Goal: Find specific fact: Find specific fact

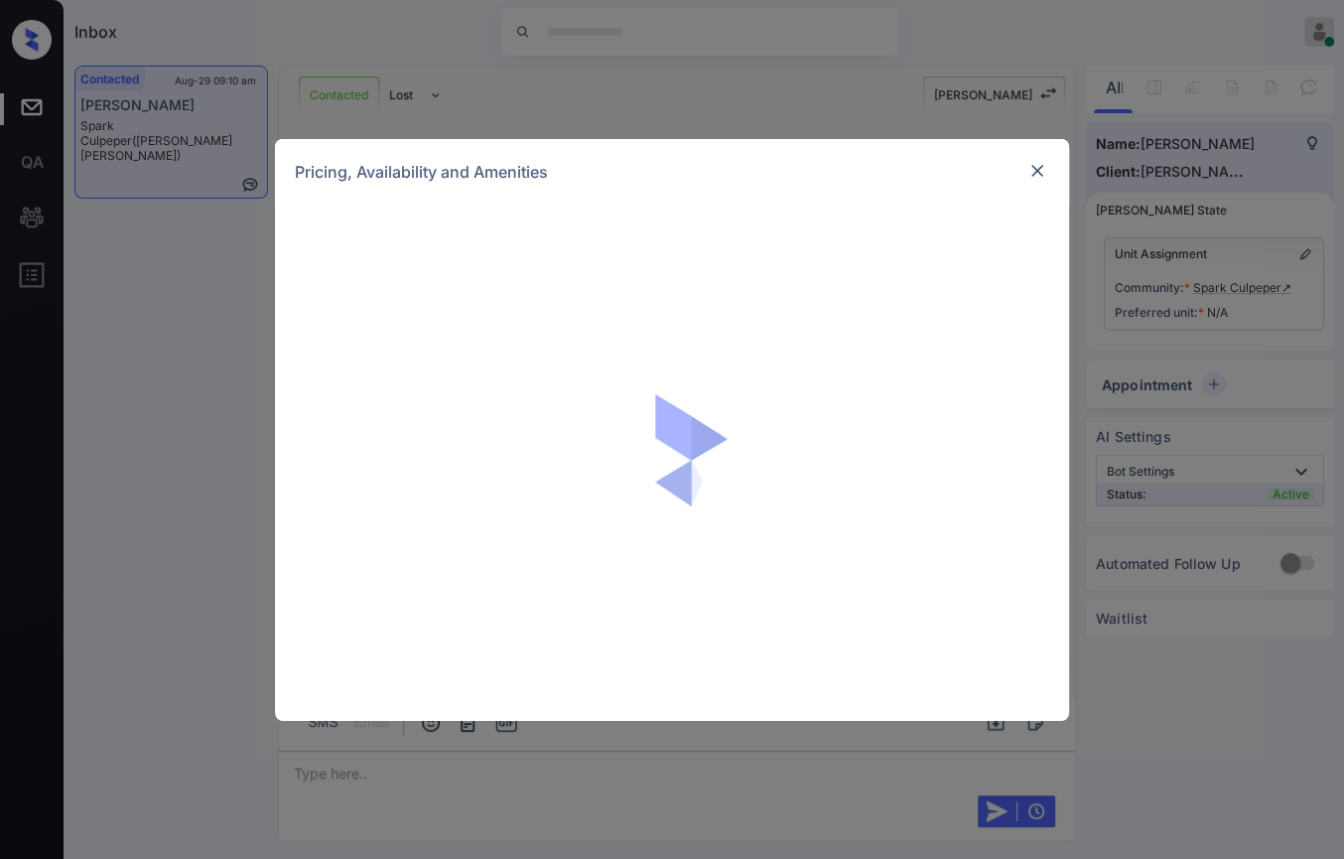
scroll to position [2798, 0]
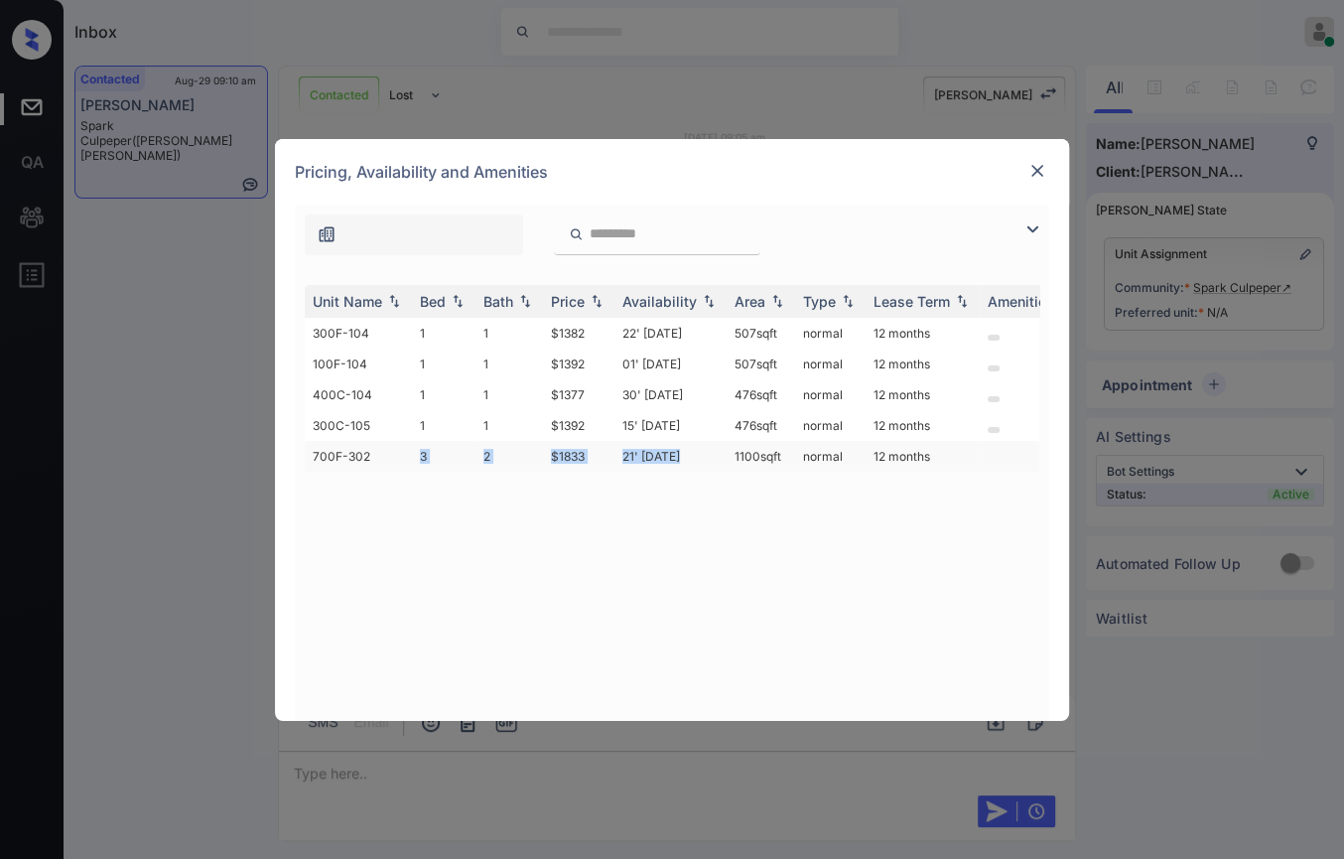
drag, startPoint x: 551, startPoint y: 463, endPoint x: 720, endPoint y: 465, distance: 168.8
click at [720, 465] on tr "700F-302 3 2 $1833 21' Nov 25 1100 sqft normal 12 months" at bounding box center [824, 456] width 1038 height 31
click at [747, 518] on div "Unit Name Bed Bath Price Availability Area Type Lease Term Amenities 300F-104 1…" at bounding box center [672, 493] width 735 height 416
drag, startPoint x: 653, startPoint y: 455, endPoint x: 698, endPoint y: 457, distance: 44.7
click at [698, 457] on tr "700F-302 3 2 $1833 21' Nov 25 1100 sqft normal 12 months" at bounding box center [824, 456] width 1038 height 31
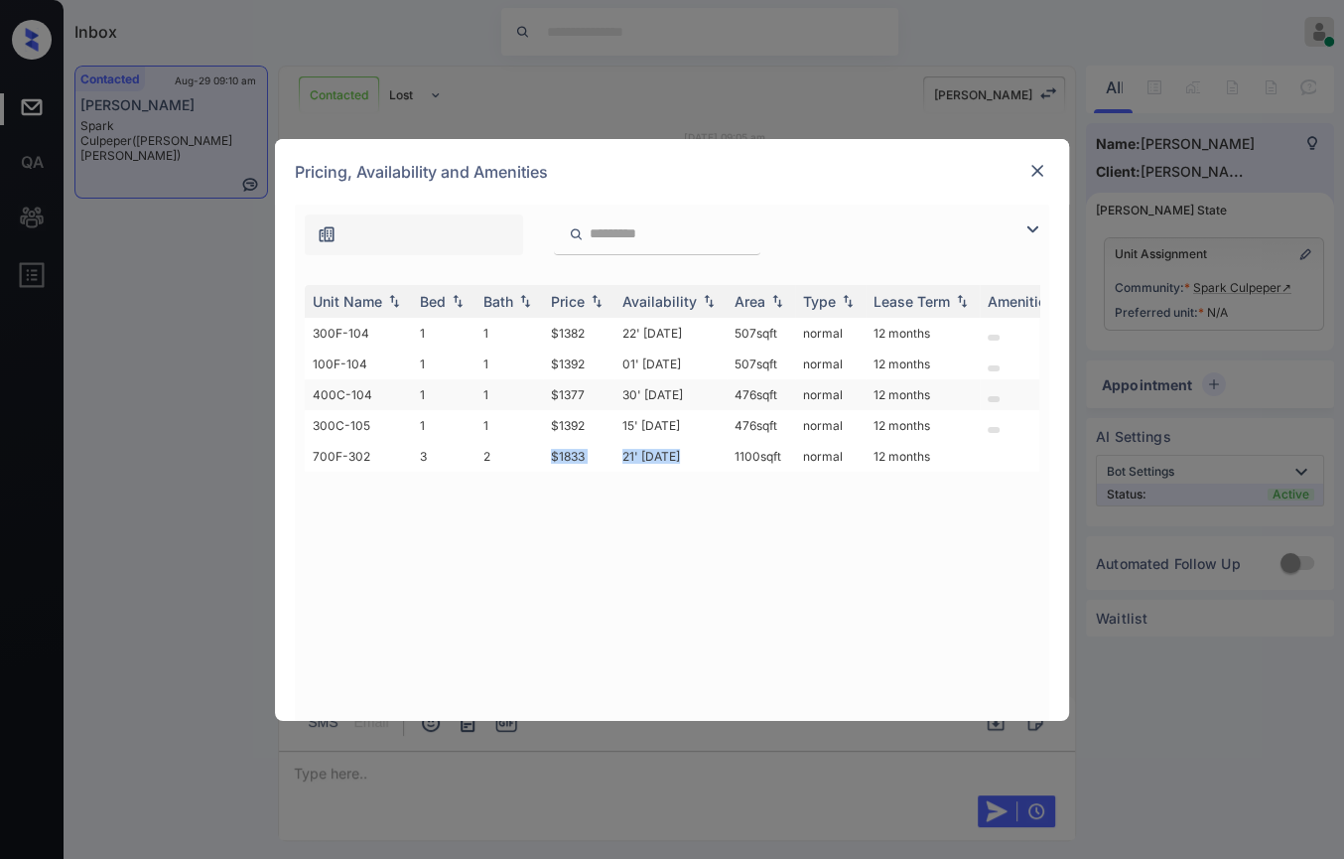
copy tr "$1833 21' Nov 25"
click at [1032, 177] on img at bounding box center [1038, 171] width 20 height 20
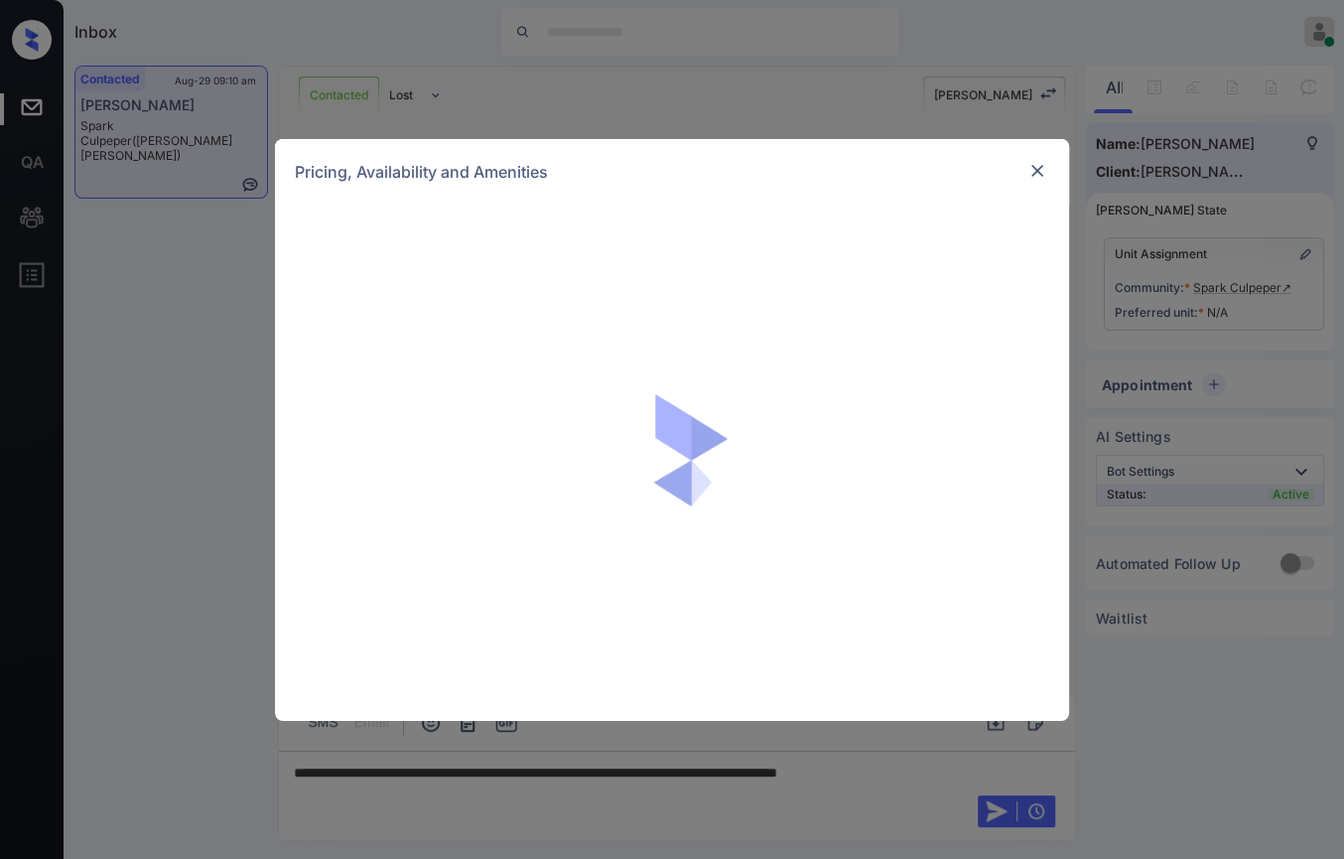
scroll to position [2798, 0]
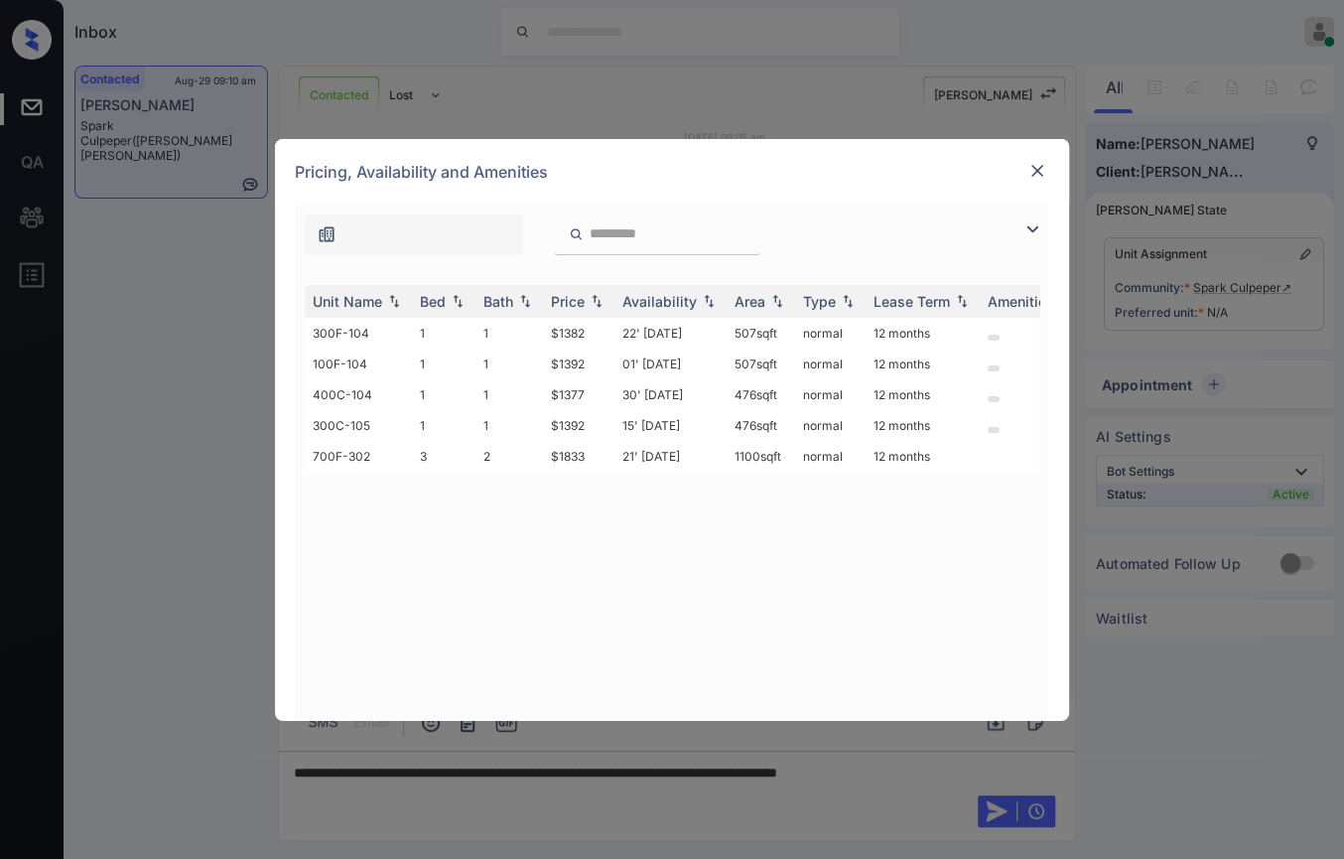
click at [1036, 169] on img at bounding box center [1038, 171] width 20 height 20
